Goal: Task Accomplishment & Management: Manage account settings

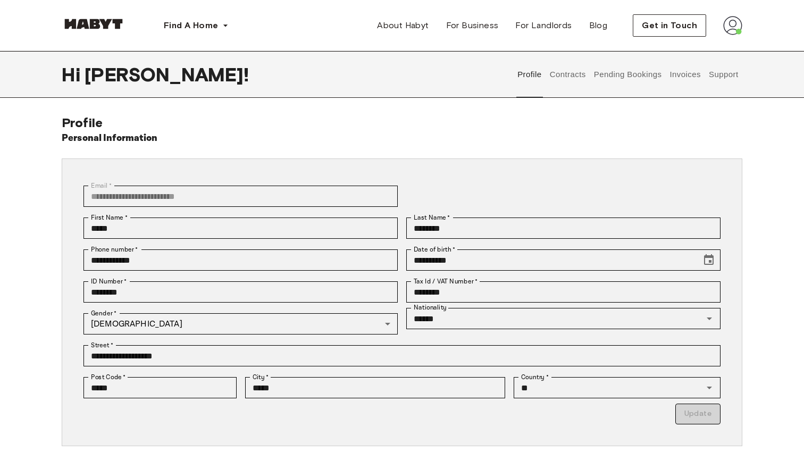
click at [588, 85] on div "Profile Contracts Pending Bookings Invoices Support" at bounding box center [628, 74] width 229 height 47
click at [571, 82] on button "Contracts" at bounding box center [567, 74] width 39 height 47
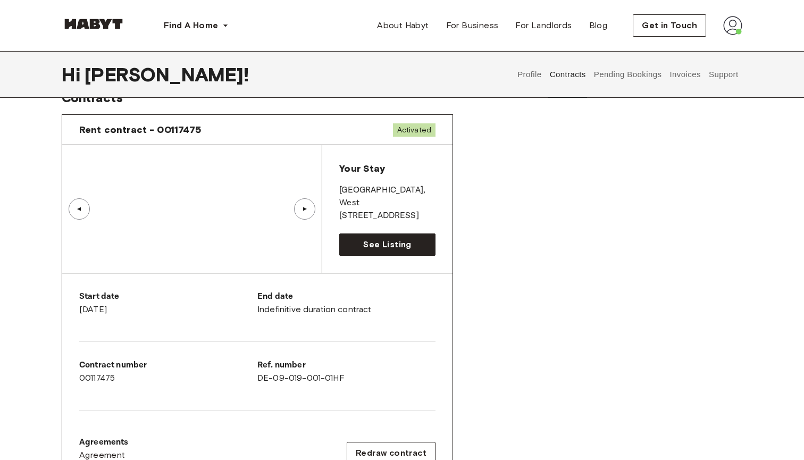
scroll to position [10, 0]
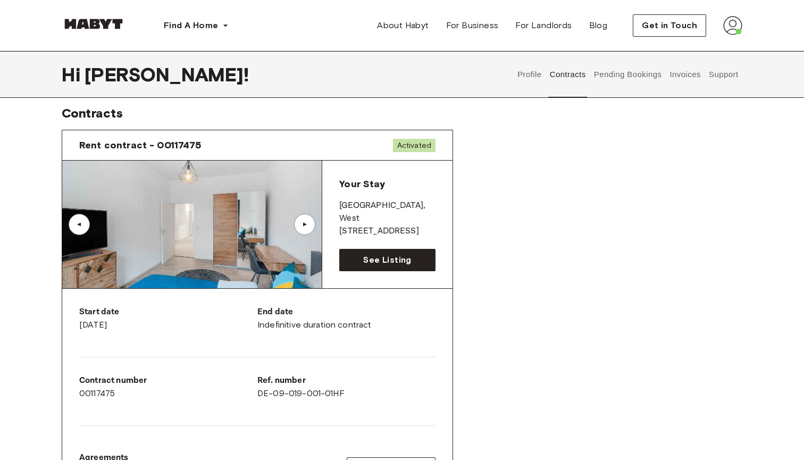
click at [648, 79] on button "Pending Bookings" at bounding box center [628, 74] width 71 height 47
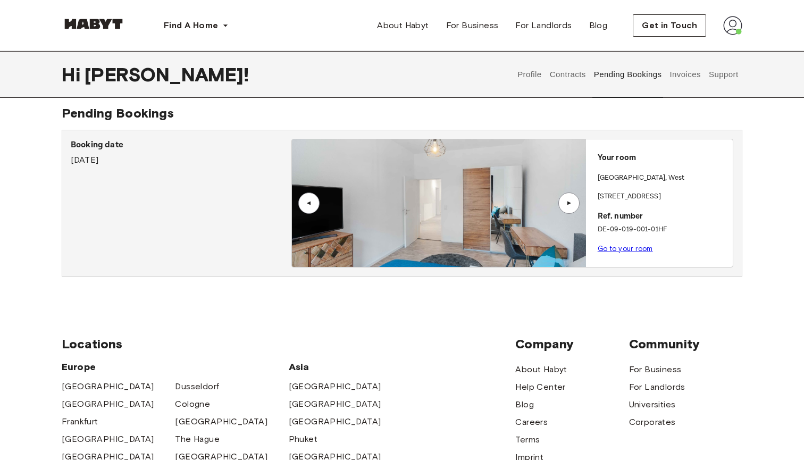
click at [663, 95] on button "Pending Bookings" at bounding box center [628, 74] width 71 height 47
click at [675, 77] on button "Invoices" at bounding box center [686, 74] width 34 height 47
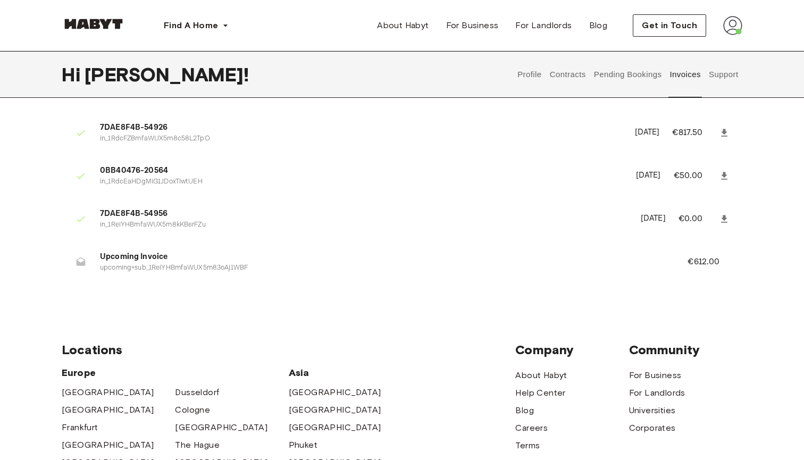
scroll to position [32, 0]
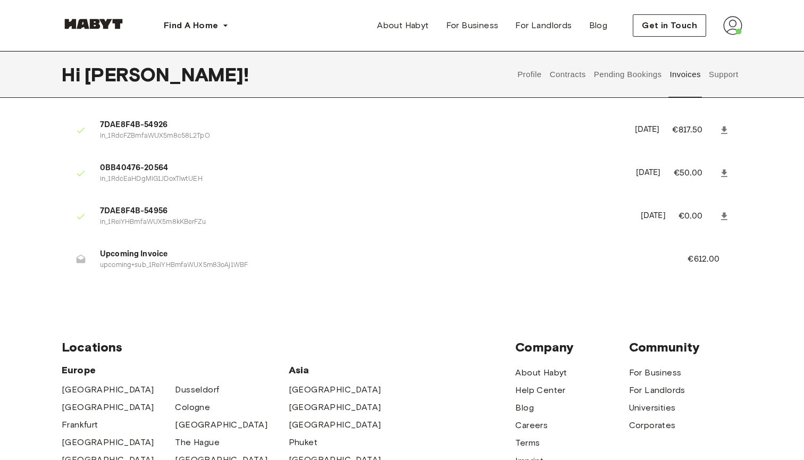
click at [702, 253] on p "€612.00" at bounding box center [711, 259] width 46 height 13
click at [751, 237] on div "Invoices 7DAE8F4B-54926 in_1RdcFZBmfaWUX5m8c58L2TpO [DATE] €817.50 0BB40476-205…" at bounding box center [402, 190] width 766 height 214
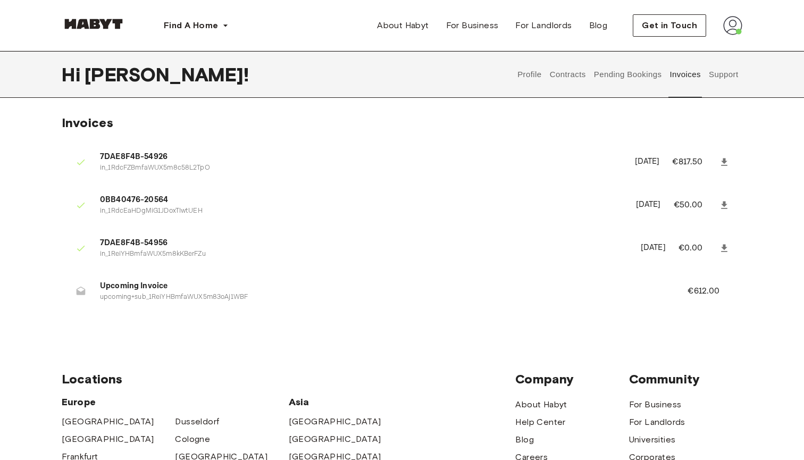
scroll to position [0, 0]
click at [137, 242] on span "7DAE8F4B-54956" at bounding box center [364, 243] width 528 height 12
click at [498, 78] on div "Hi [PERSON_NAME] ! Profile Contracts Pending Bookings Invoices Support" at bounding box center [402, 74] width 681 height 47
click at [508, 78] on div "Hi [PERSON_NAME] ! Profile Contracts Pending Bookings Invoices Support" at bounding box center [402, 74] width 681 height 47
click at [526, 78] on button "Profile" at bounding box center [530, 74] width 27 height 47
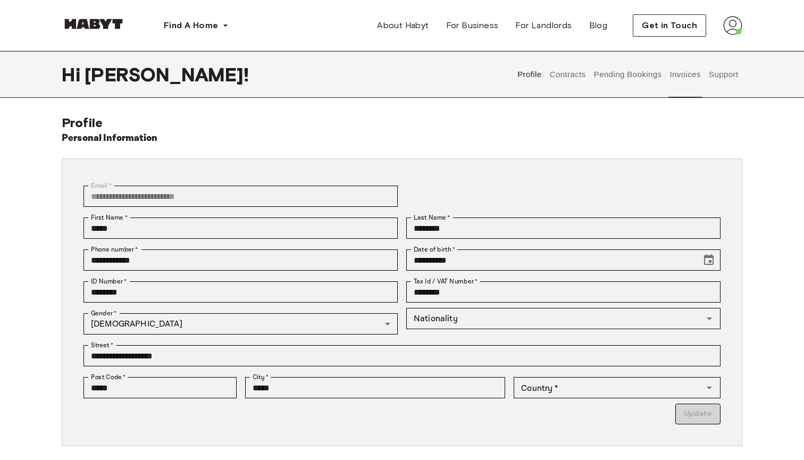
type input "******"
type input "**"
